Goal: Find specific page/section: Find specific page/section

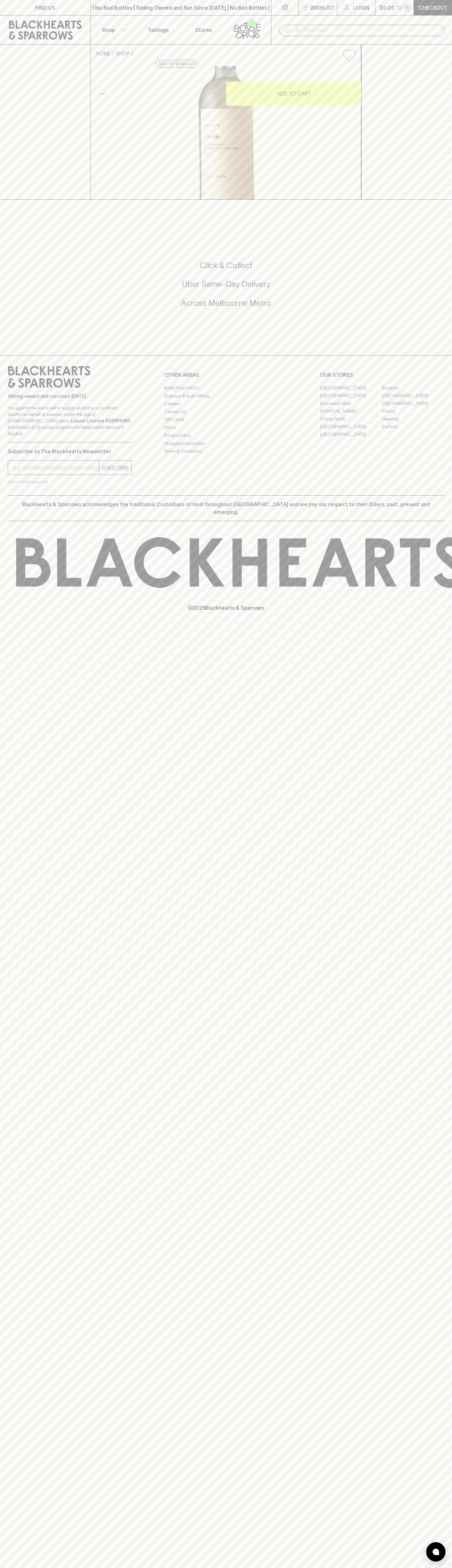
click at [438, 1567] on html "FIND US | No Bad Bottles | Sibling Owned and Run Since [DATE] | No Bad Bottles …" at bounding box center [226, 784] width 452 height 1568
click at [53, 1567] on html "FIND US | No Bad Bottles | Sibling Owned and Run Since [DATE] | No Bad Bottles …" at bounding box center [226, 784] width 452 height 1568
click at [13, 1400] on div "FIND US | No Bad Bottles | Sibling Owned and Run Since [DATE] | No Bad Bottles …" at bounding box center [226, 784] width 452 height 1568
